Goal: Task Accomplishment & Management: Manage account settings

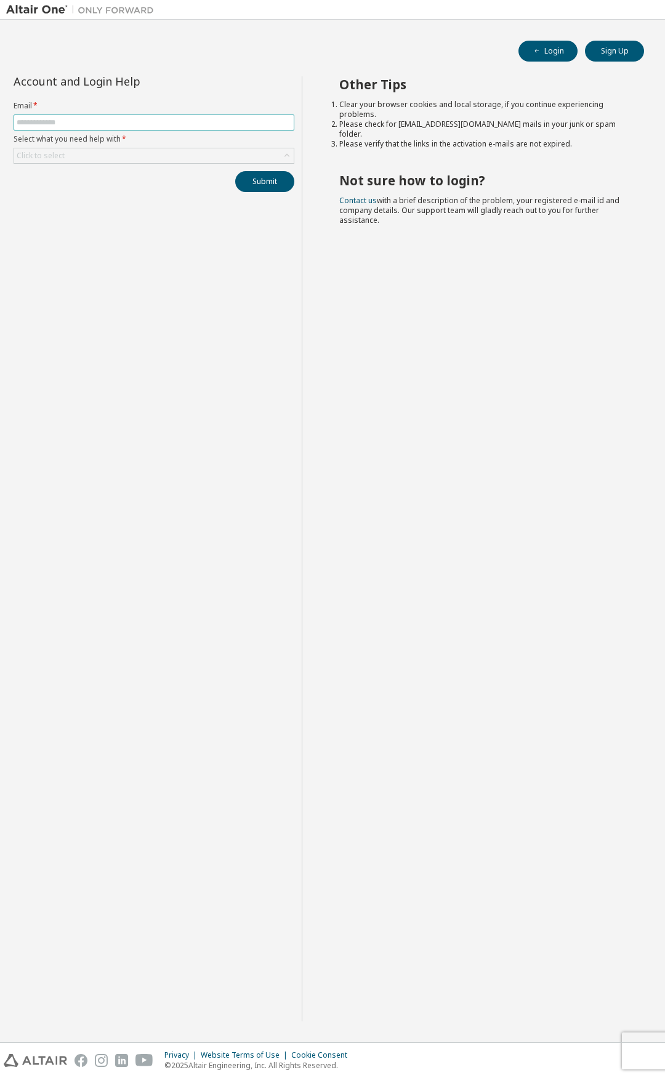
click at [148, 124] on input "text" at bounding box center [154, 123] width 275 height 10
type input "**********"
click at [147, 153] on div "Click to select" at bounding box center [153, 155] width 279 height 15
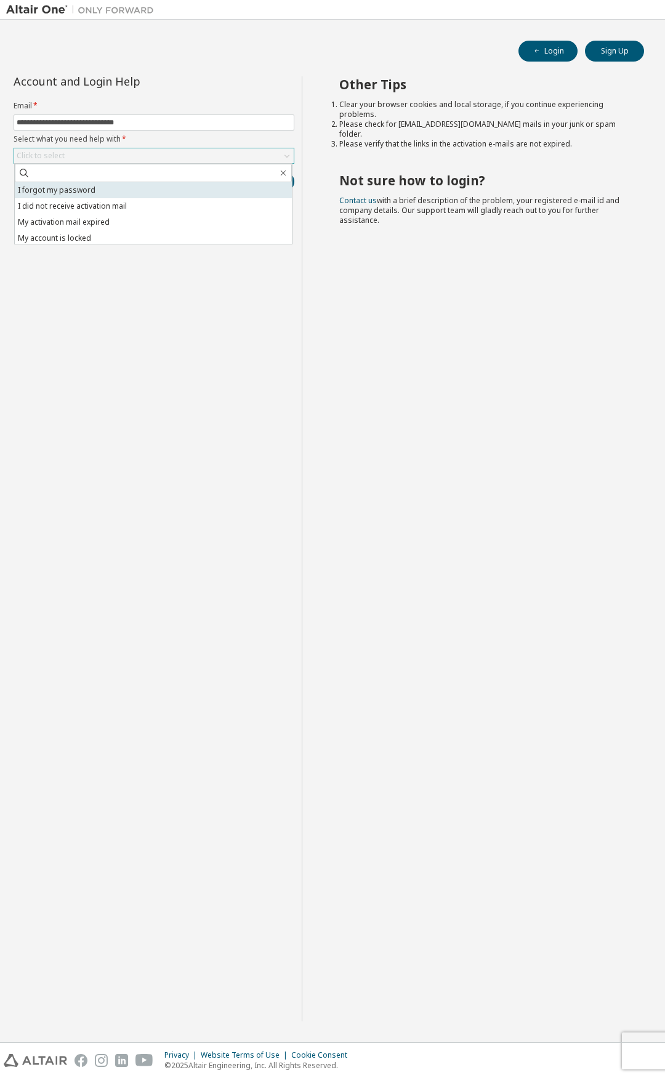
click at [139, 188] on li "I forgot my password" at bounding box center [153, 190] width 277 height 16
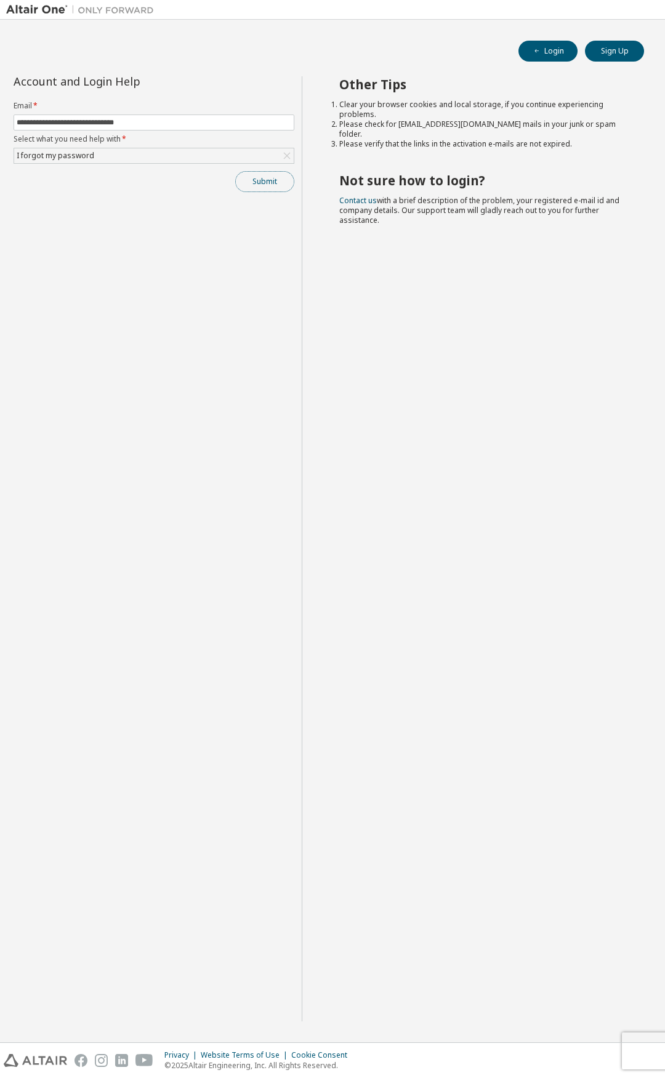
click at [260, 181] on button "Submit" at bounding box center [264, 181] width 59 height 21
click at [589, 1056] on span "Password reset link is sent to your registered e-mail address. Please follow th…" at bounding box center [571, 1039] width 143 height 39
